Goal: Information Seeking & Learning: Check status

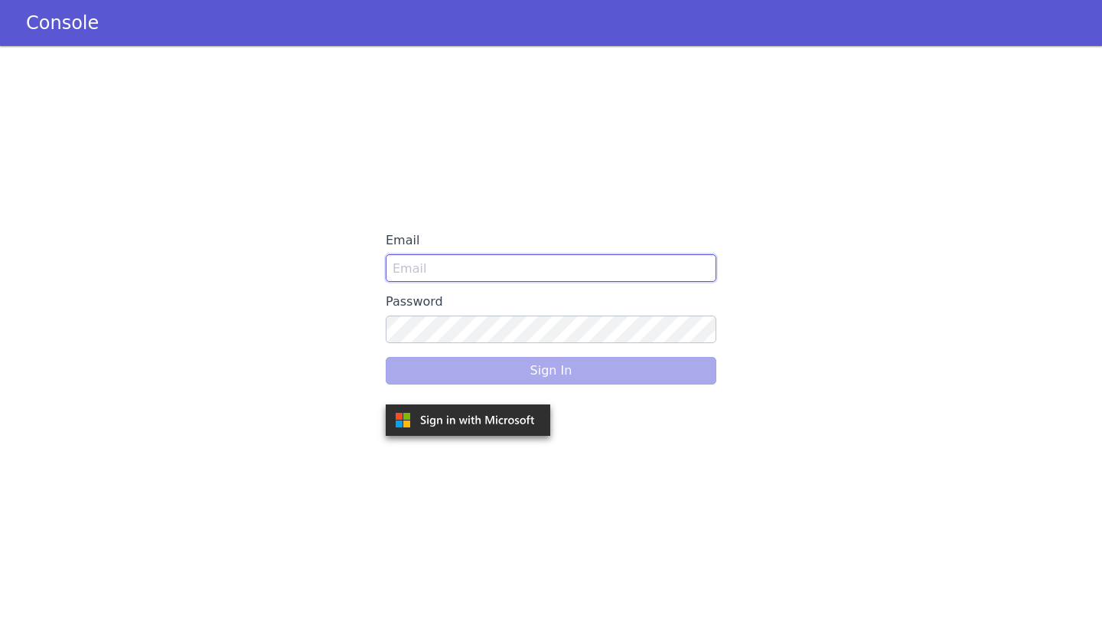
type input "reetika@skit.ai"
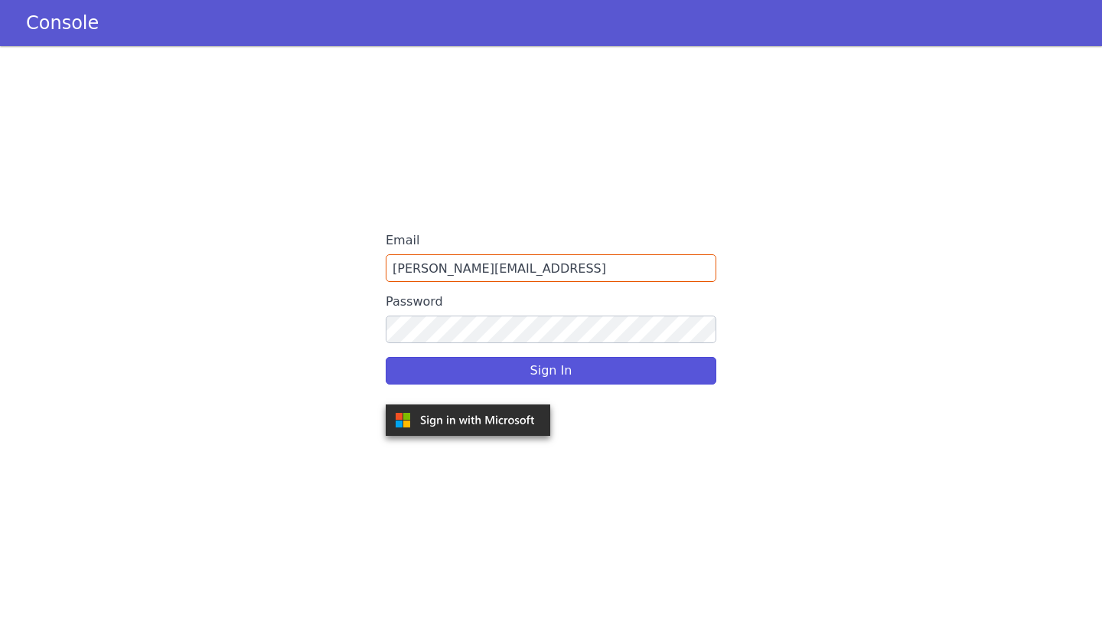
click at [532, 370] on div "Sign In" at bounding box center [551, 370] width 331 height 43
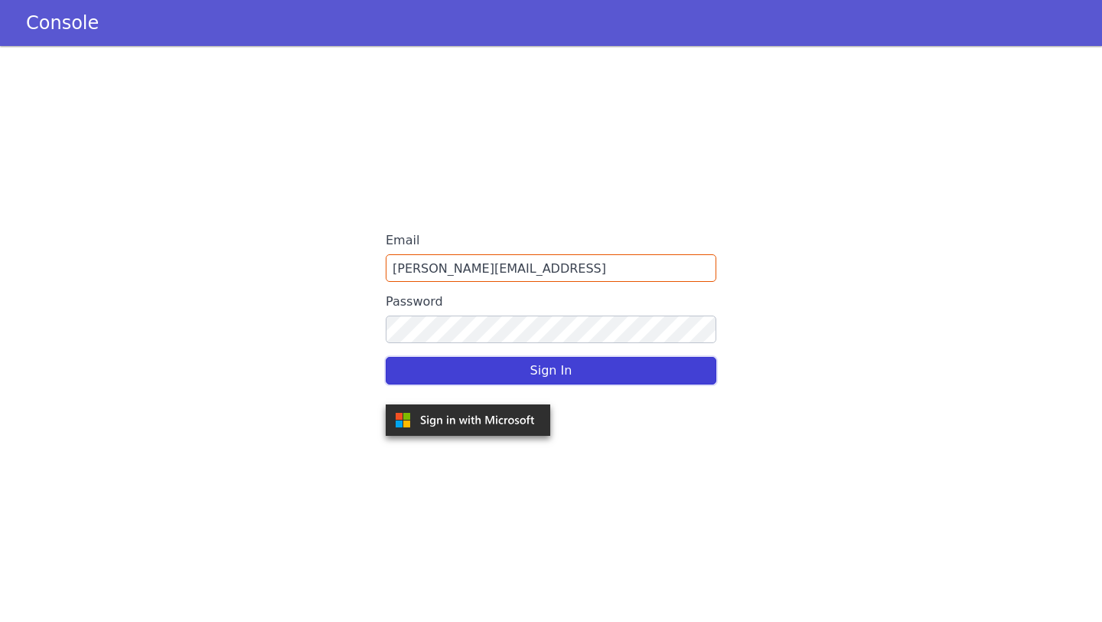
click at [532, 370] on button "Sign In" at bounding box center [551, 371] width 331 height 28
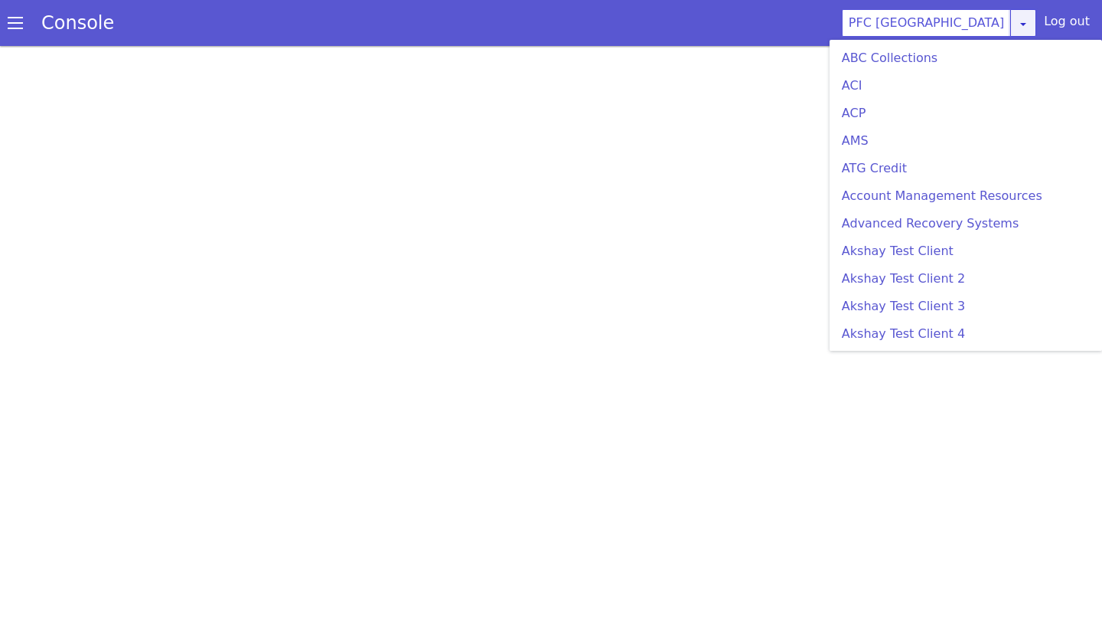
click at [1021, 16] on link at bounding box center [1023, 23] width 26 height 28
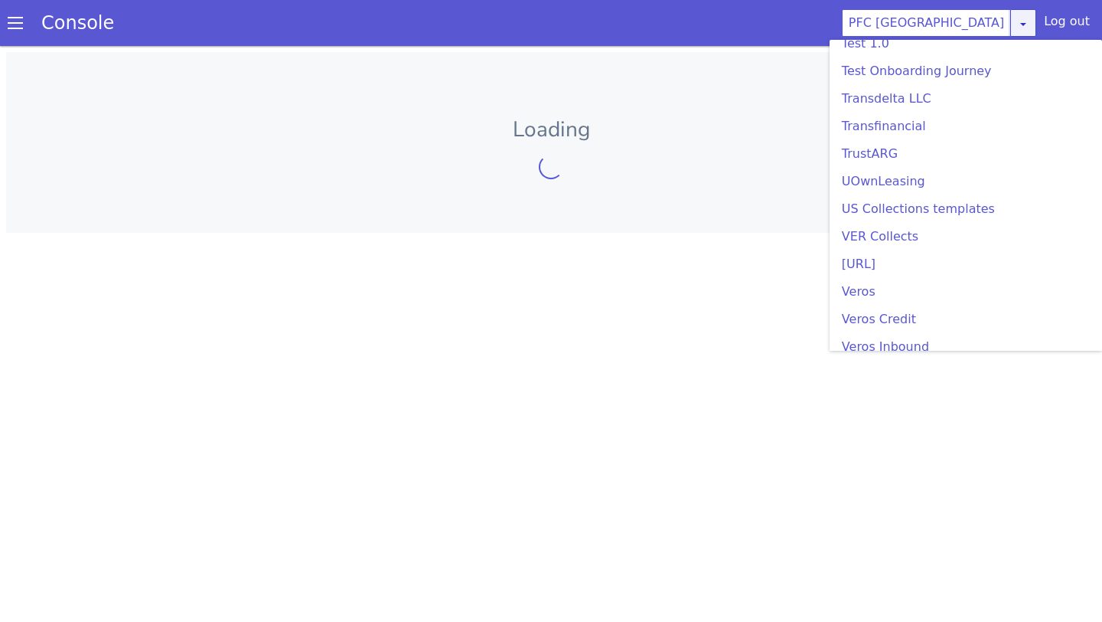
scroll to position [4452, 0]
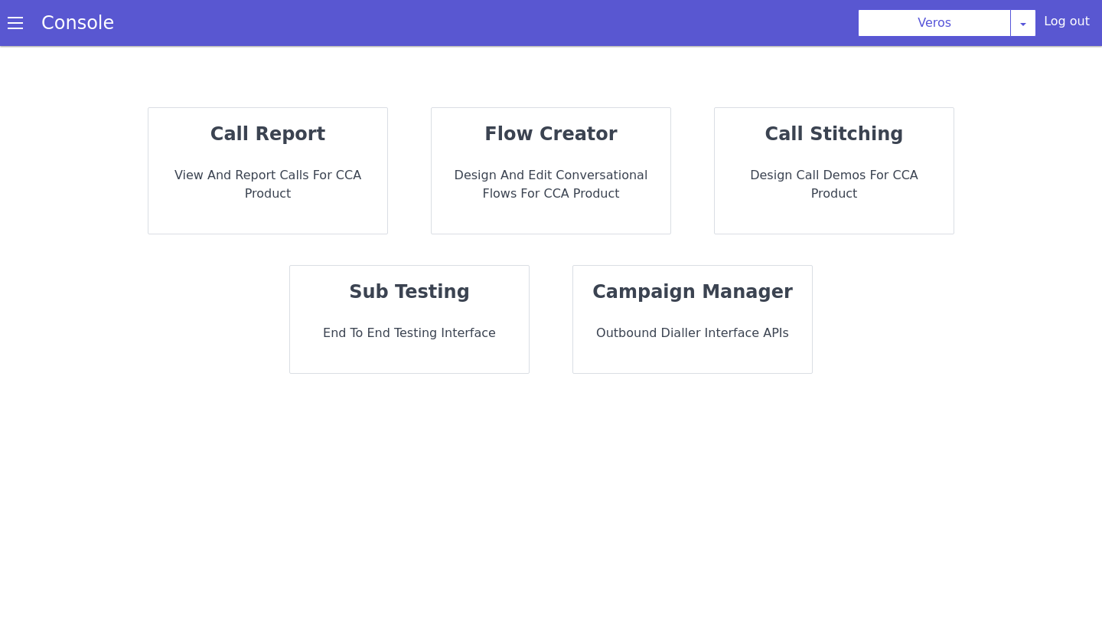
click at [312, 188] on p "View and report calls for CCA Product" at bounding box center [276, 167] width 216 height 50
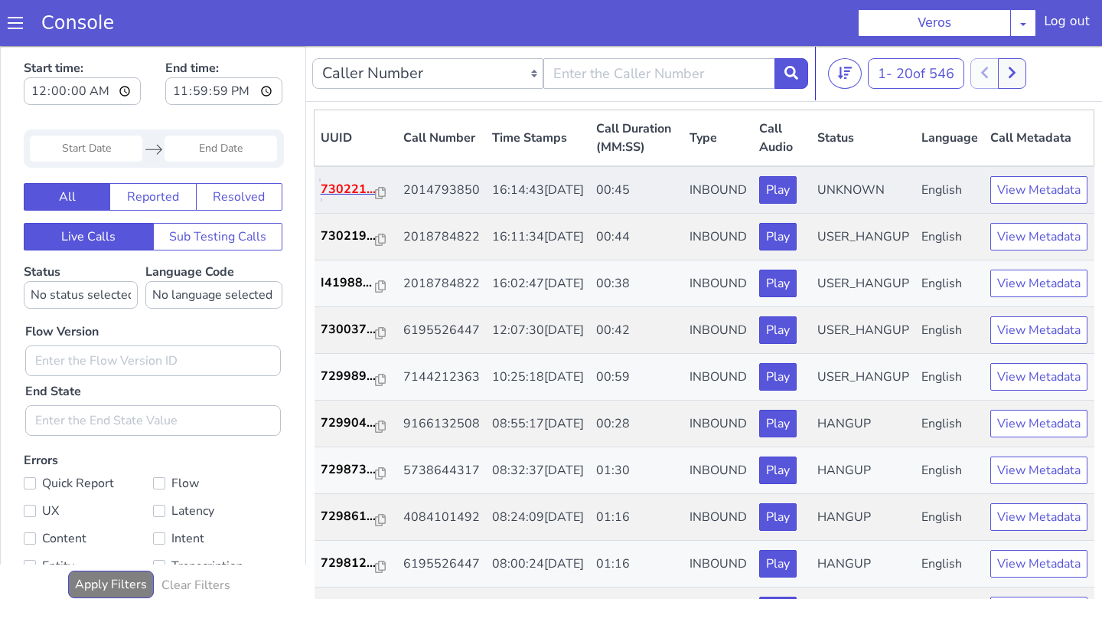
click at [295, 348] on p "730221..." at bounding box center [299, 339] width 55 height 18
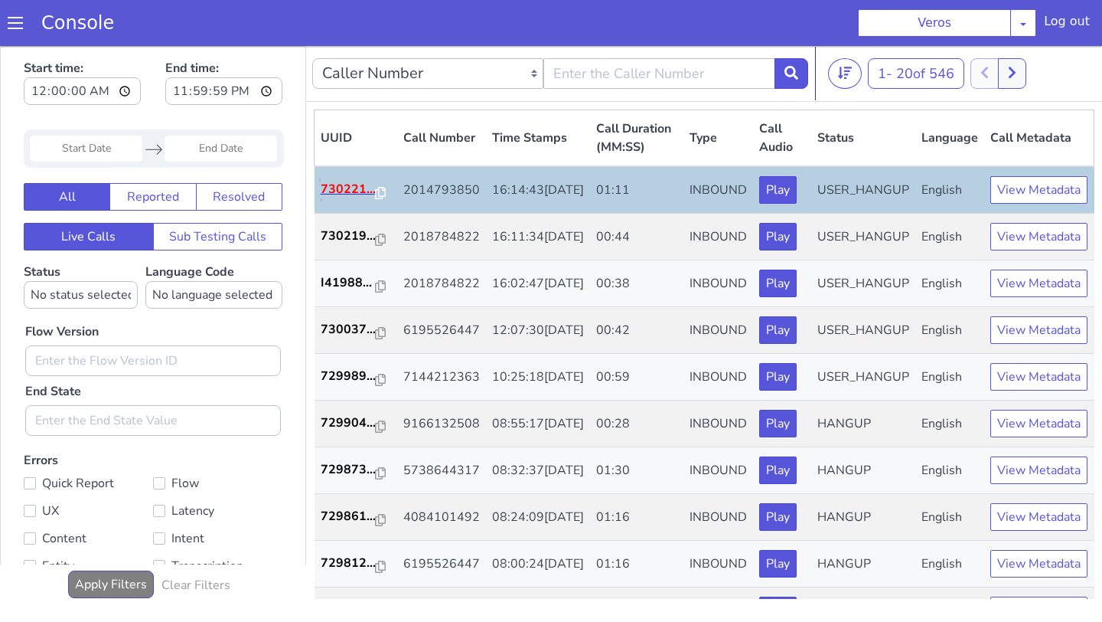
click at [290, 517] on p "730221..." at bounding box center [290, 510] width 55 height 18
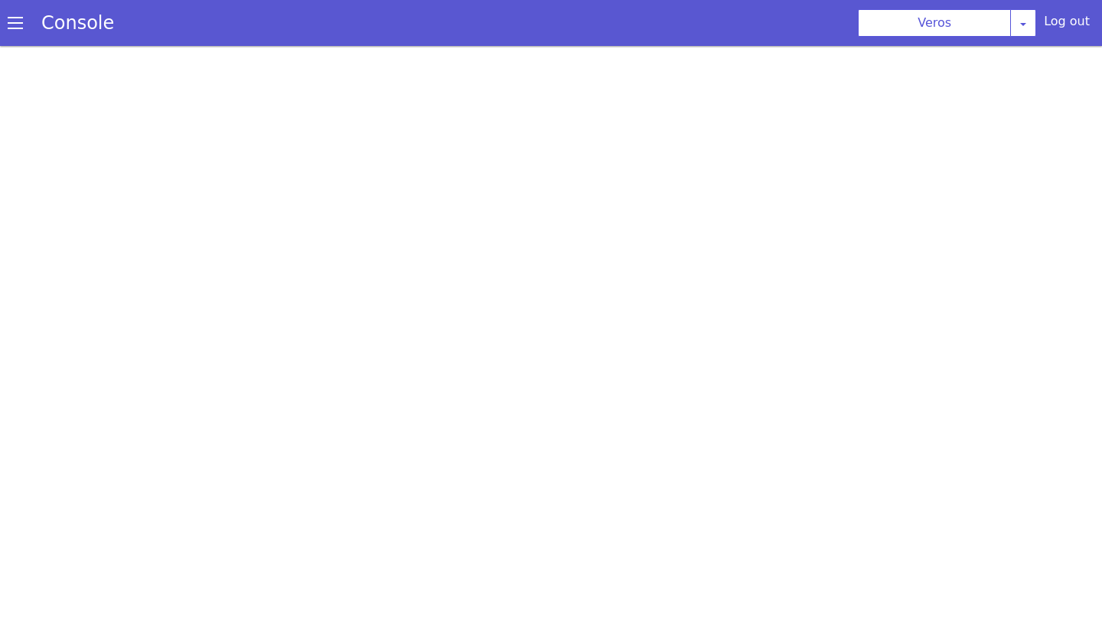
click at [597, 13] on div at bounding box center [638, 201] width 1102 height 576
